Goal: Information Seeking & Learning: Learn about a topic

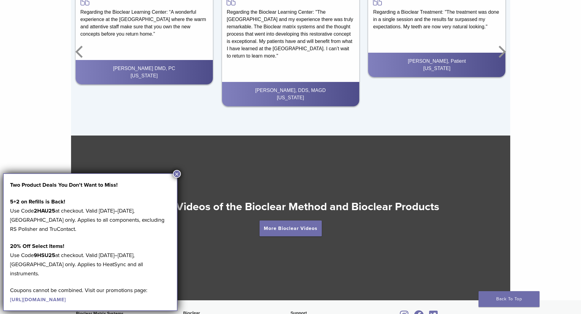
scroll to position [1037, 0]
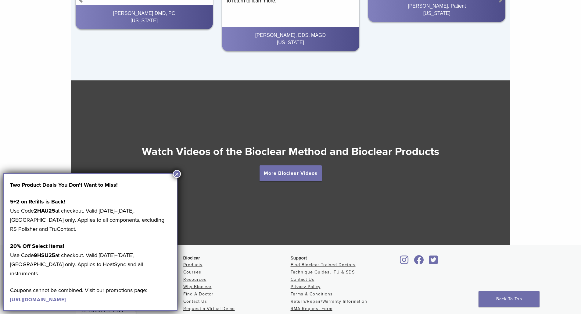
click at [178, 176] on button "×" at bounding box center [177, 174] width 8 height 8
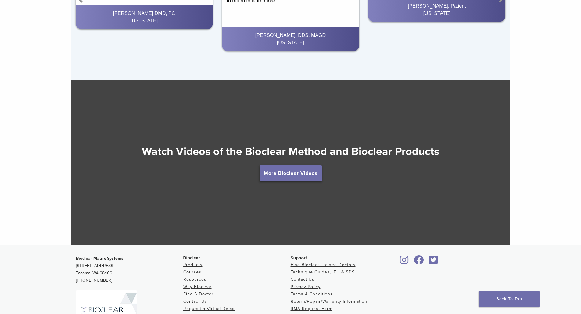
click at [281, 177] on link "More Bioclear Videos" at bounding box center [291, 174] width 62 height 16
click at [282, 172] on link "More Bioclear Videos" at bounding box center [291, 174] width 62 height 16
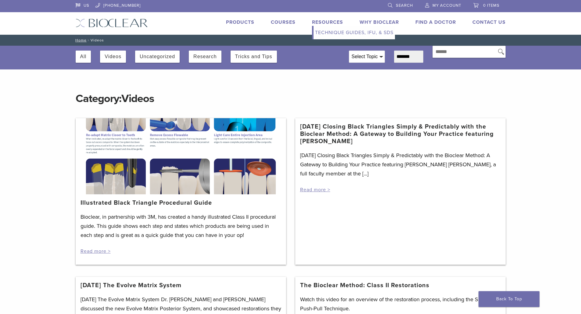
click at [323, 20] on link "Resources" at bounding box center [327, 22] width 31 height 6
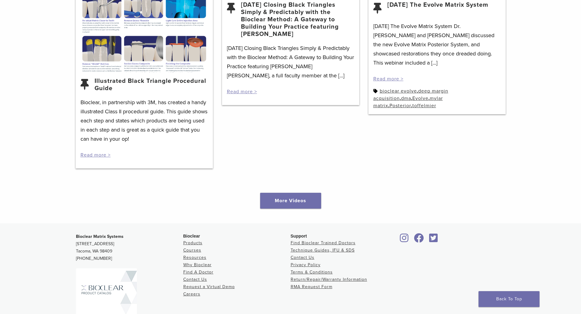
scroll to position [824, 0]
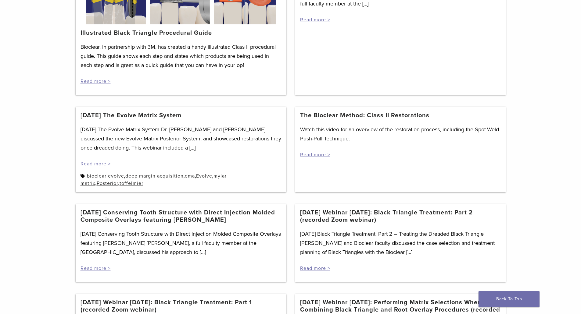
scroll to position [183, 0]
